Goal: Task Accomplishment & Management: Complete application form

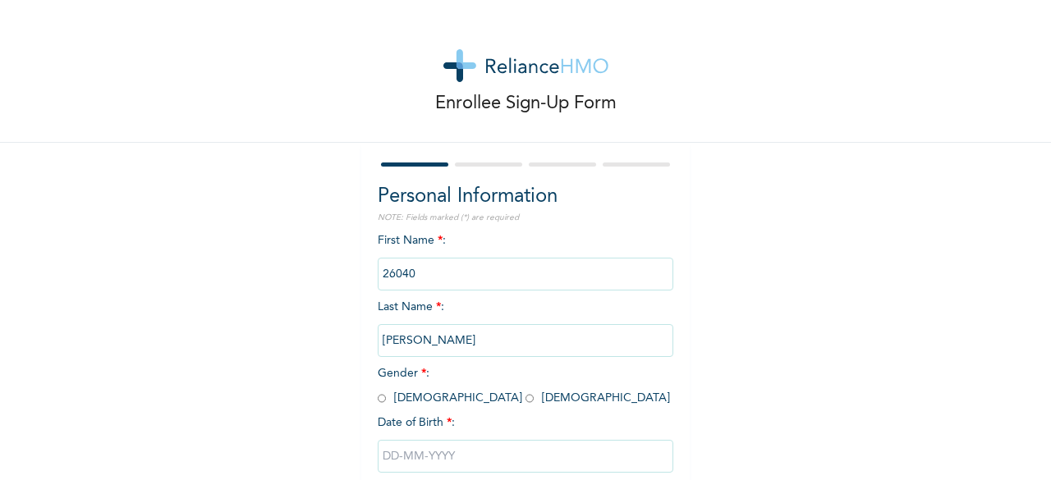
click at [378, 398] on input "radio" at bounding box center [382, 399] width 8 height 16
radio input "true"
click at [386, 454] on input "text" at bounding box center [526, 456] width 296 height 33
select select "9"
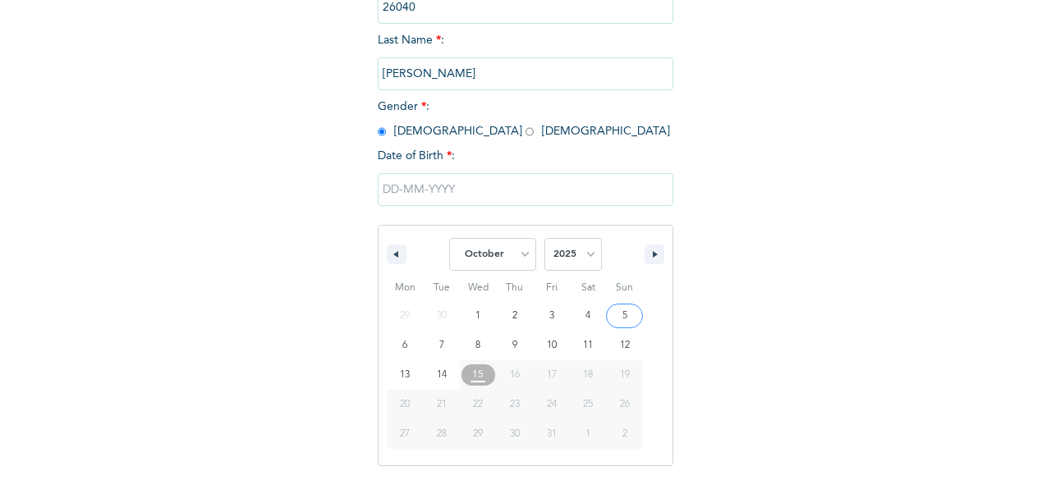
scroll to position [99, 0]
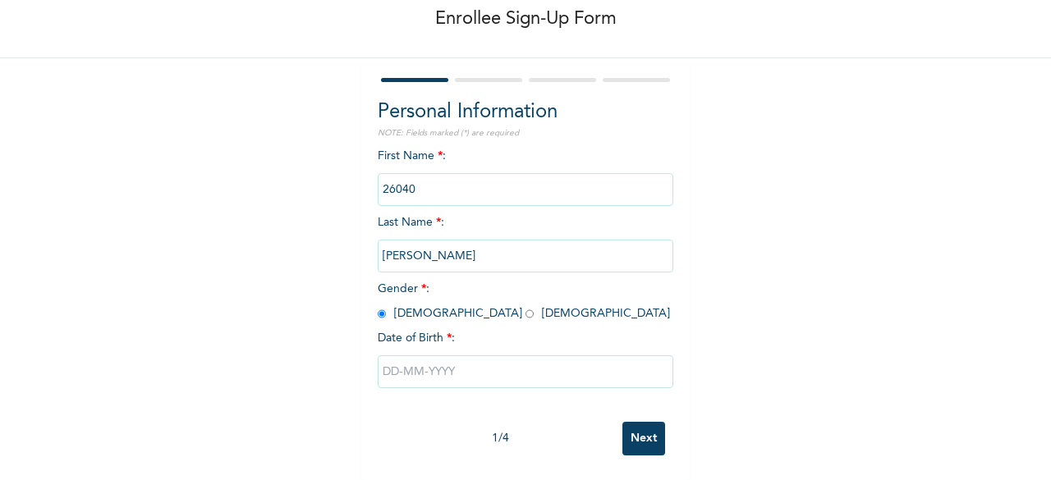
click at [396, 367] on input "text" at bounding box center [526, 372] width 296 height 33
select select "9"
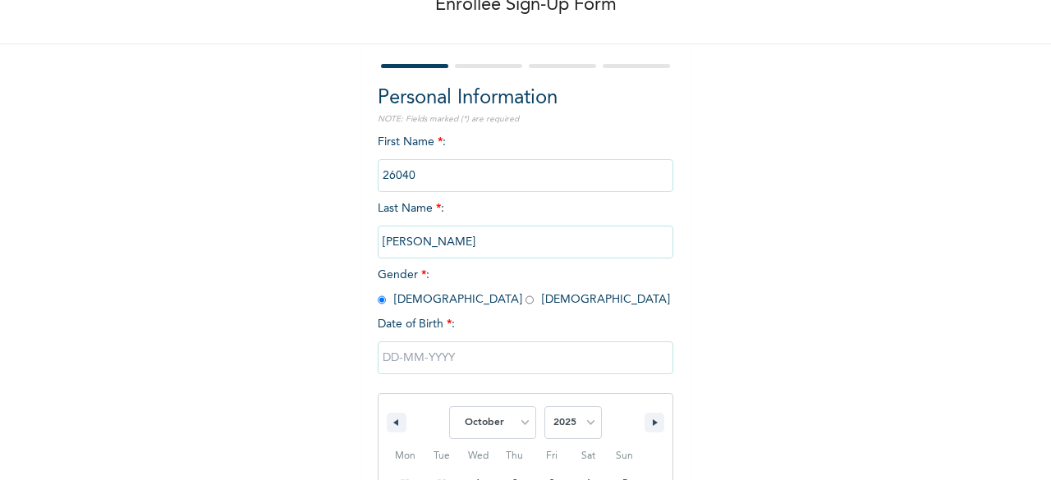
scroll to position [267, 0]
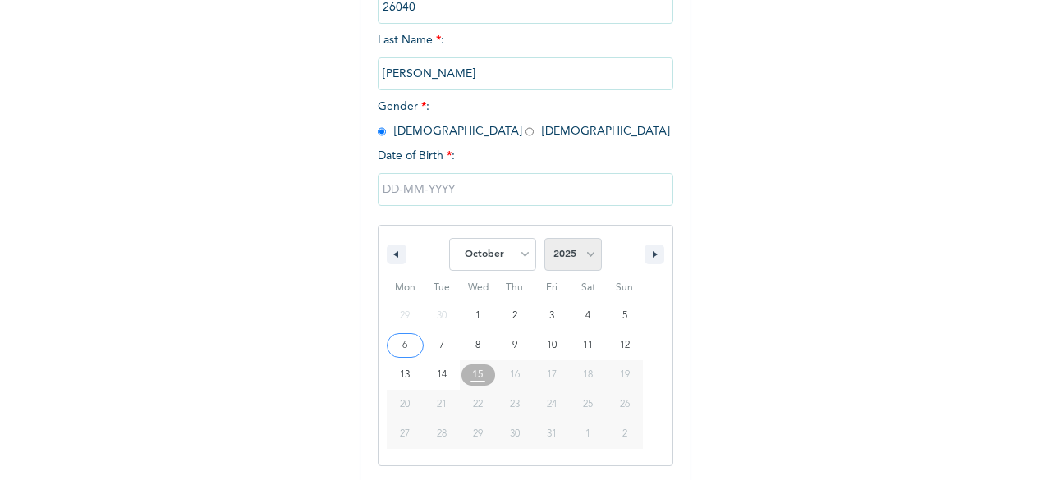
click at [575, 257] on select "2025 2024 2023 2022 2021 2020 2019 2018 2017 2016 2015 2014 2013 2012 2011 2010…" at bounding box center [573, 254] width 57 height 33
select select "1997"
click at [545, 240] on select "2025 2024 2023 2022 2021 2020 2019 2018 2017 2016 2015 2014 2013 2012 2011 2010…" at bounding box center [573, 254] width 57 height 33
click at [505, 256] on select "January February March April May June July August September October November De…" at bounding box center [492, 254] width 87 height 33
select select "3"
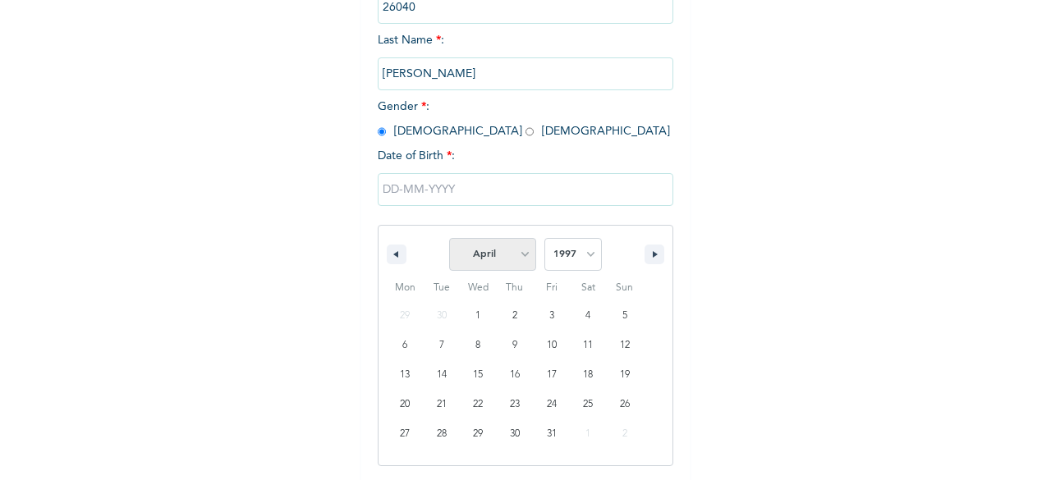
click at [449, 240] on select "January February March April May June July August September October November De…" at bounding box center [492, 254] width 87 height 33
type input "[DATE]"
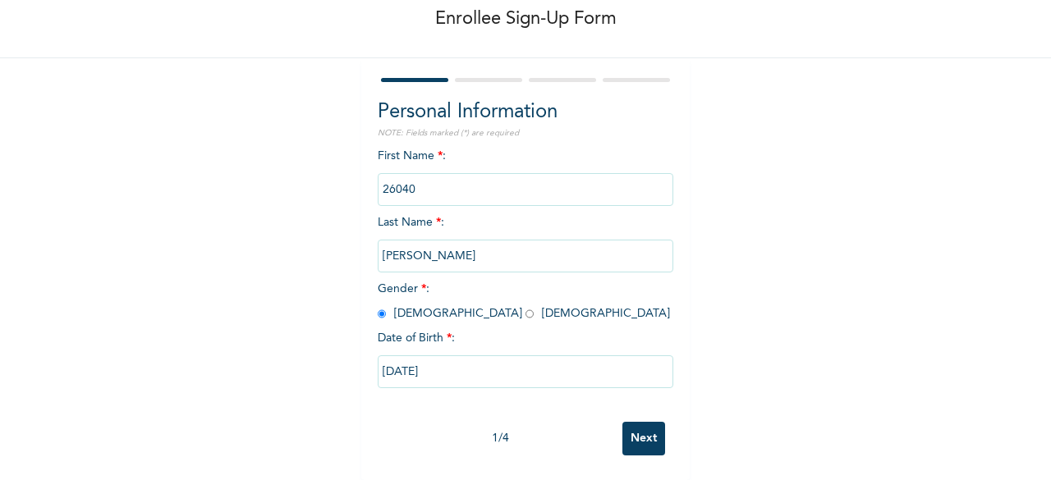
click at [639, 426] on input "Next" at bounding box center [644, 439] width 43 height 34
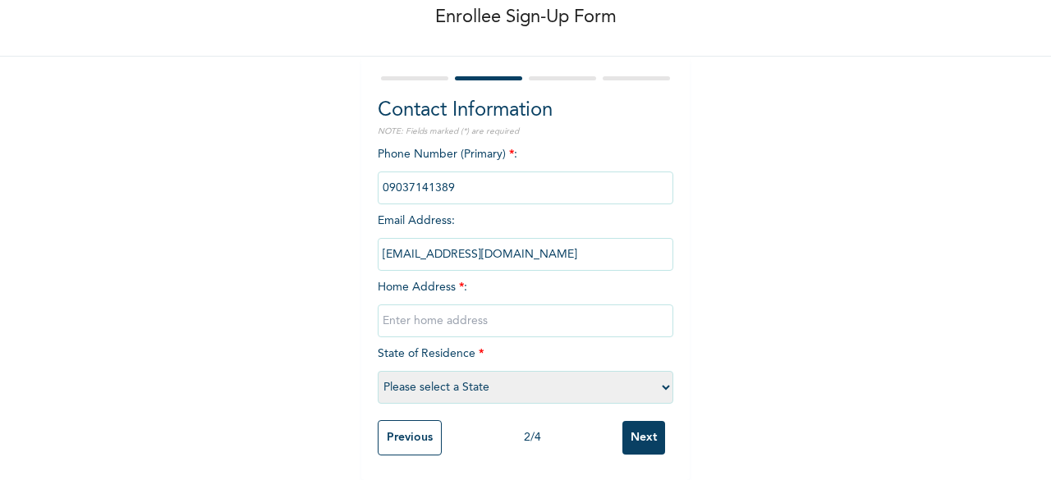
click at [447, 310] on input "text" at bounding box center [526, 321] width 296 height 33
type input "32 Lanre AWOLOKUN"
select select "25"
click at [636, 425] on input "Next" at bounding box center [644, 438] width 43 height 34
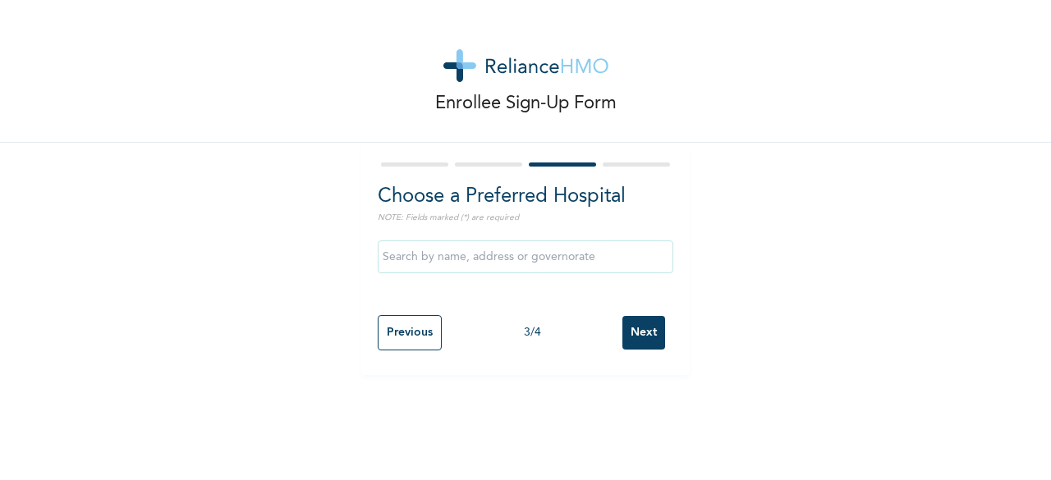
click at [384, 334] on input "Previous" at bounding box center [410, 332] width 64 height 35
select select "25"
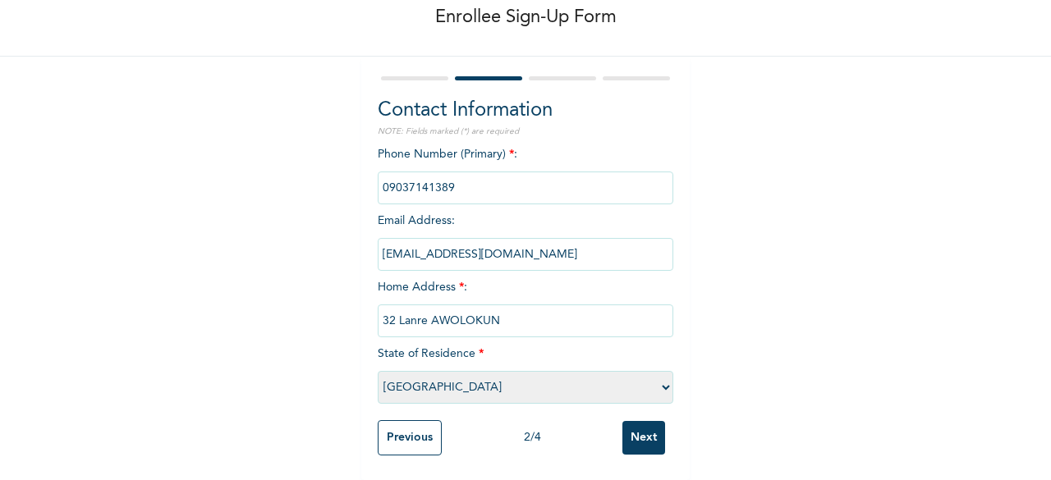
scroll to position [100, 0]
click at [394, 430] on input "Previous" at bounding box center [410, 438] width 64 height 35
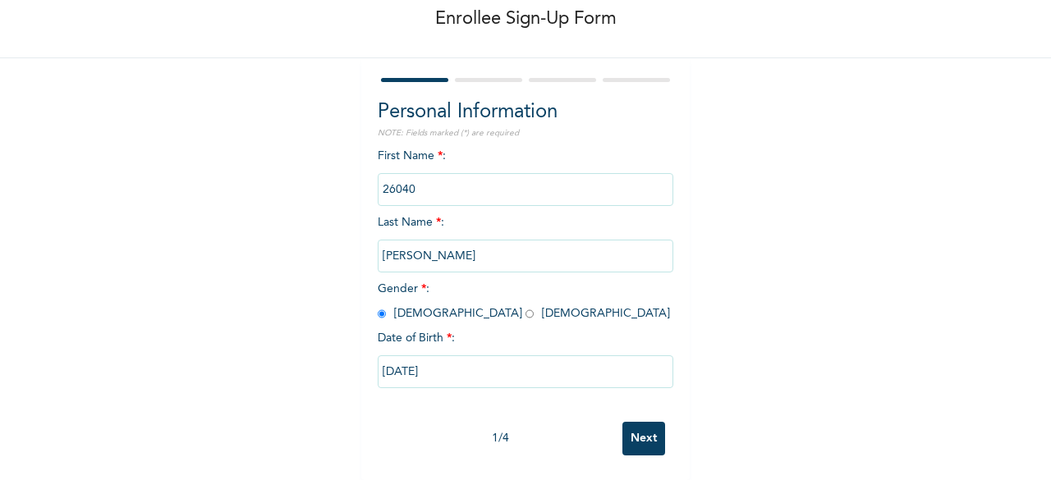
scroll to position [0, 0]
